Goal: Information Seeking & Learning: Learn about a topic

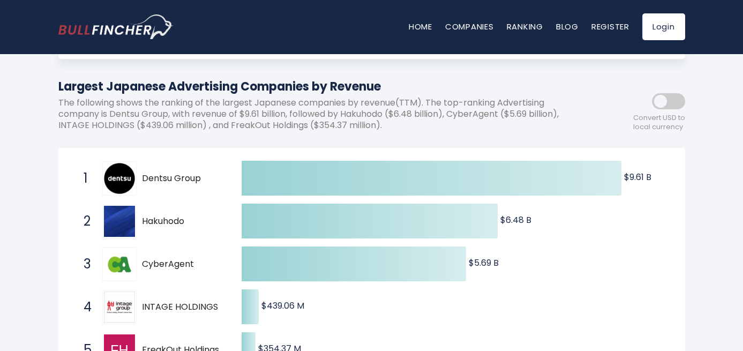
scroll to position [107, 0]
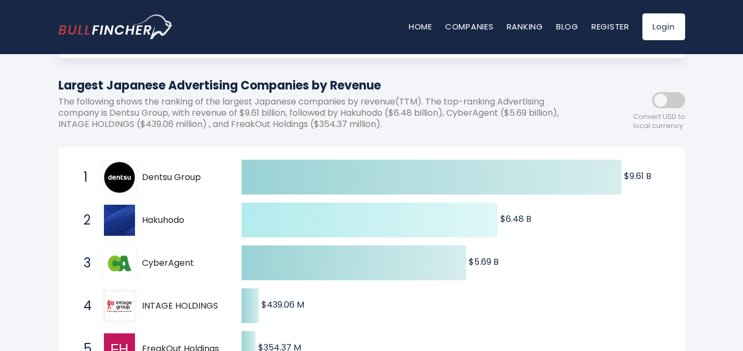
click at [322, 230] on icon at bounding box center [370, 219] width 256 height 35
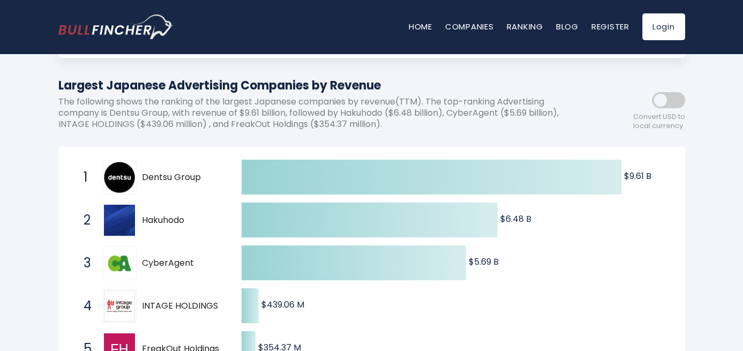
click at [150, 222] on span "Hakuhodo" at bounding box center [182, 220] width 81 height 11
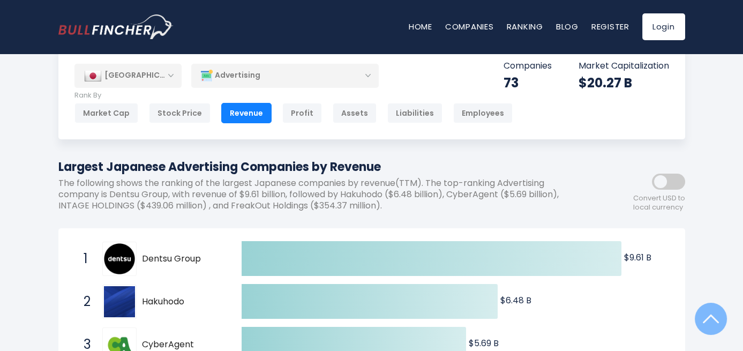
scroll to position [0, 0]
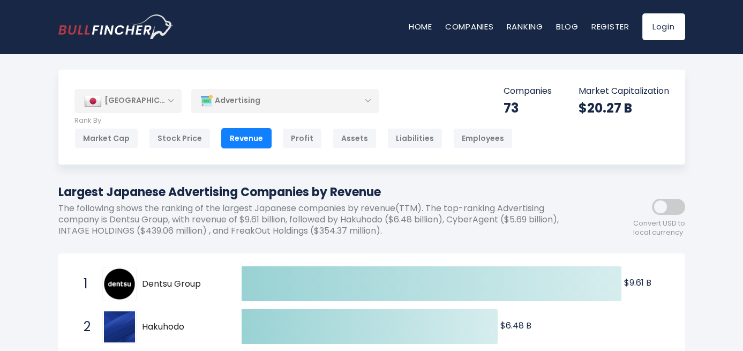
click at [138, 96] on div "[GEOGRAPHIC_DATA]" at bounding box center [127, 101] width 107 height 24
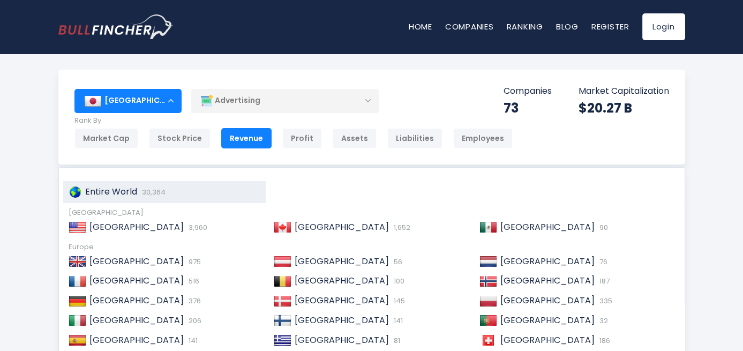
click at [133, 194] on span "Entire World" at bounding box center [111, 191] width 52 height 12
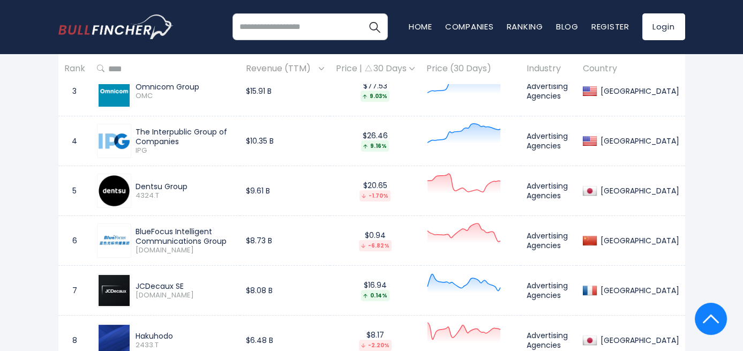
scroll to position [632, 0]
